Goal: Task Accomplishment & Management: Use online tool/utility

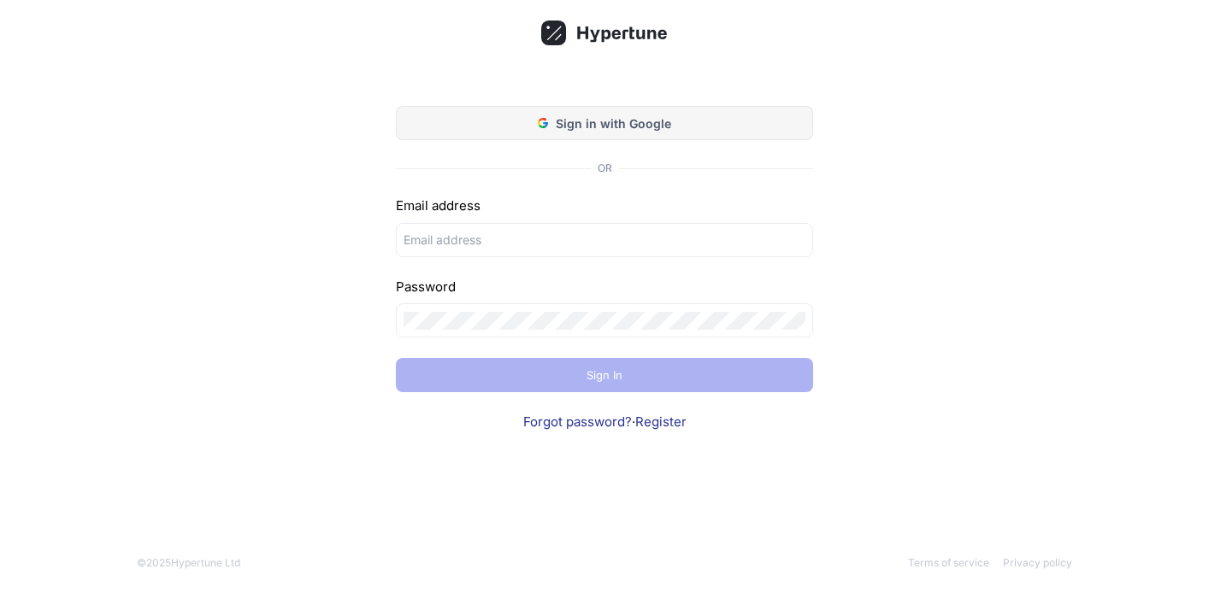
click at [630, 121] on span "Sign in with Google" at bounding box center [613, 124] width 115 height 18
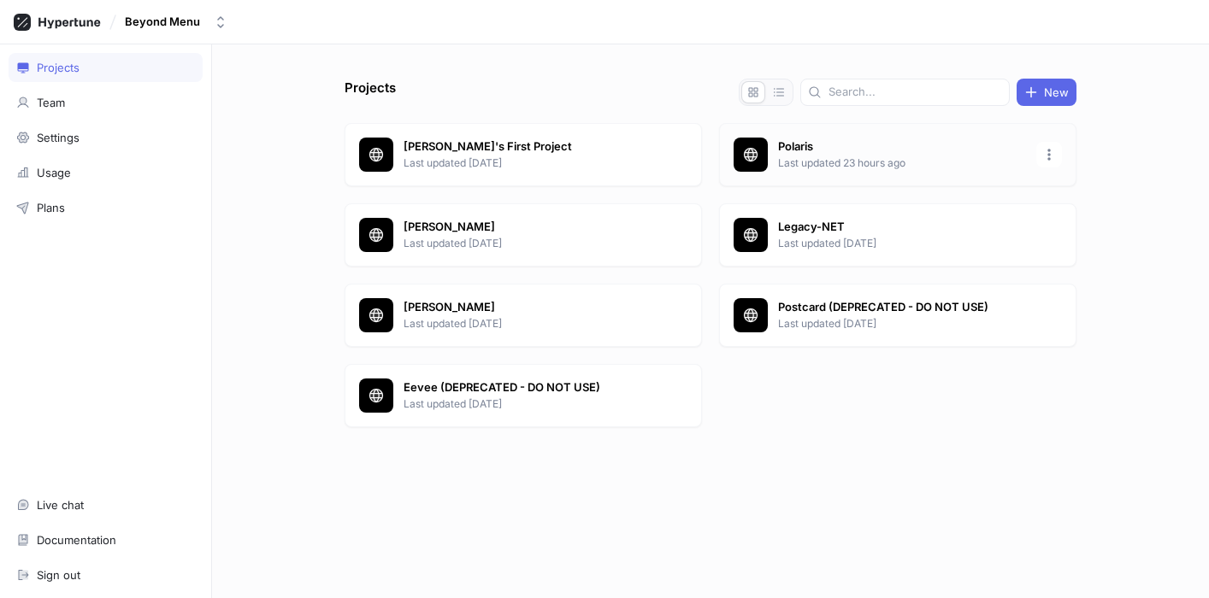
click at [892, 141] on p "Polaris" at bounding box center [902, 146] width 248 height 17
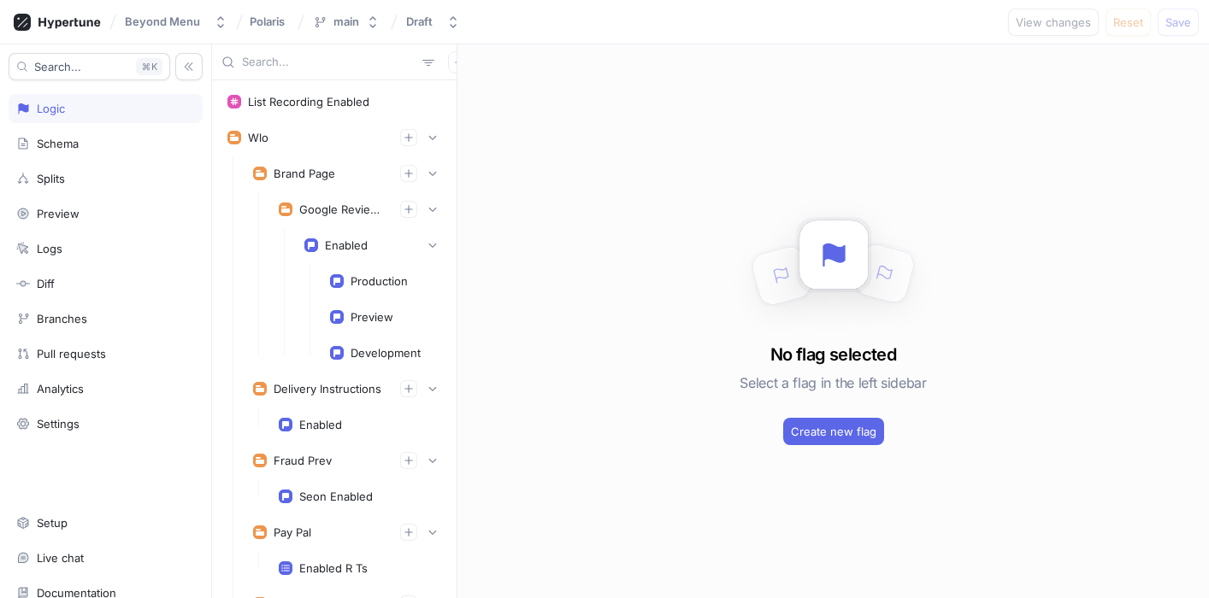
click at [260, 58] on input "text" at bounding box center [329, 62] width 174 height 17
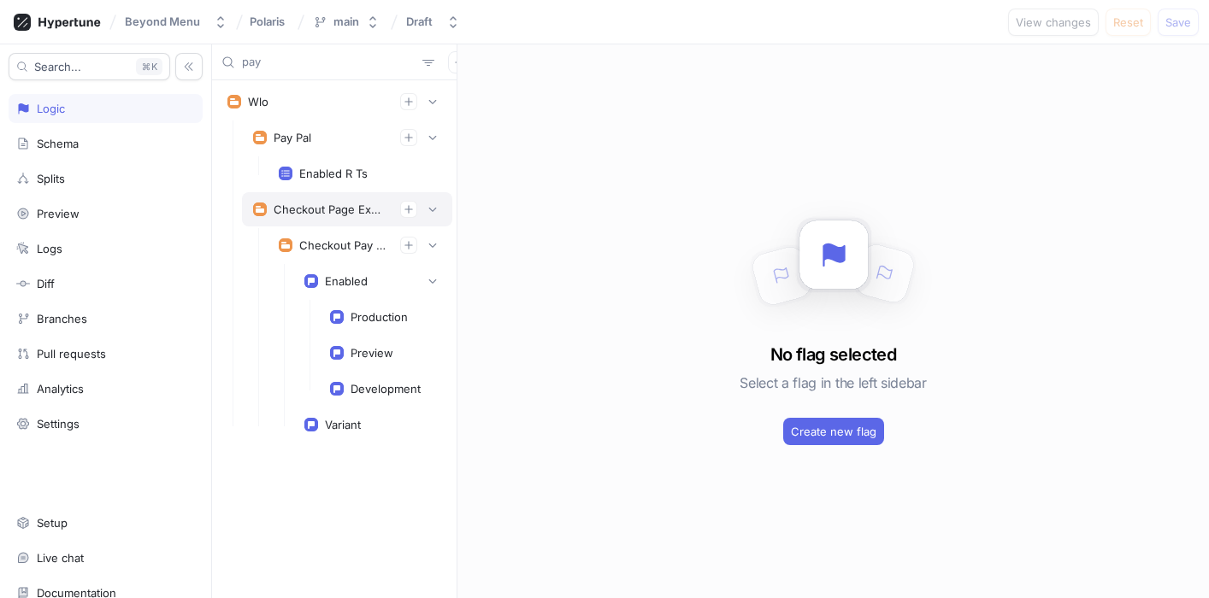
type input "pay"
click at [316, 203] on div "Checkout Page Experiments" at bounding box center [330, 210] width 113 height 14
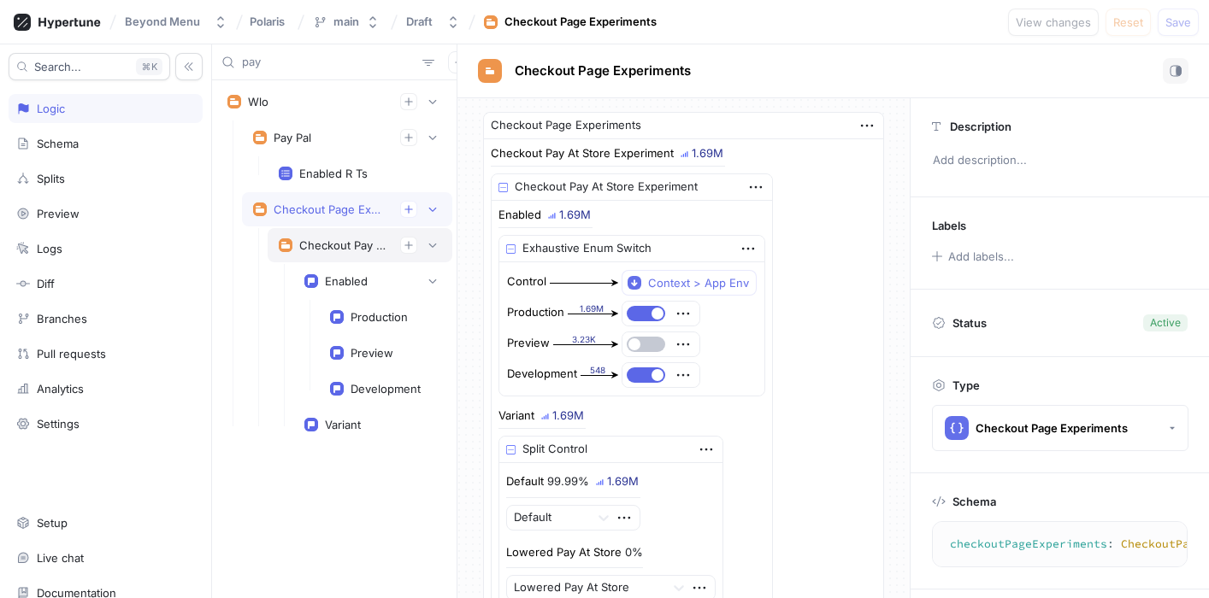
click at [331, 255] on div "Checkout Pay At Store Experiment" at bounding box center [360, 245] width 185 height 34
type textarea "checkoutPayAtStoreExperiment: CheckoutPayAtStoreExperiment!"
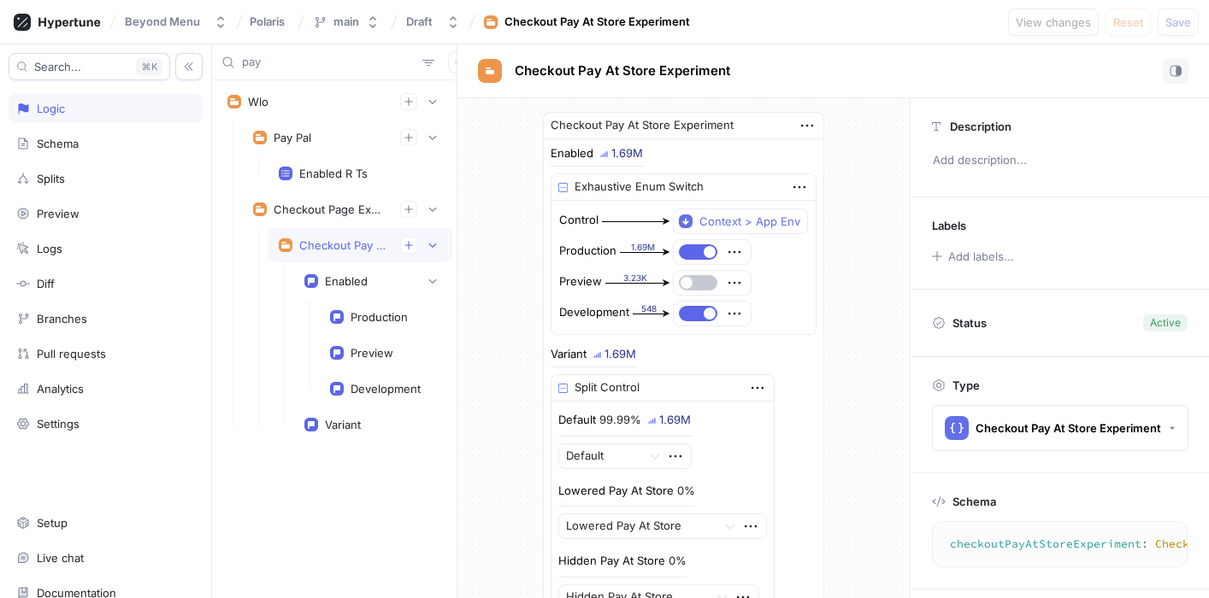
click at [297, 54] on input "pay" at bounding box center [329, 62] width 174 height 17
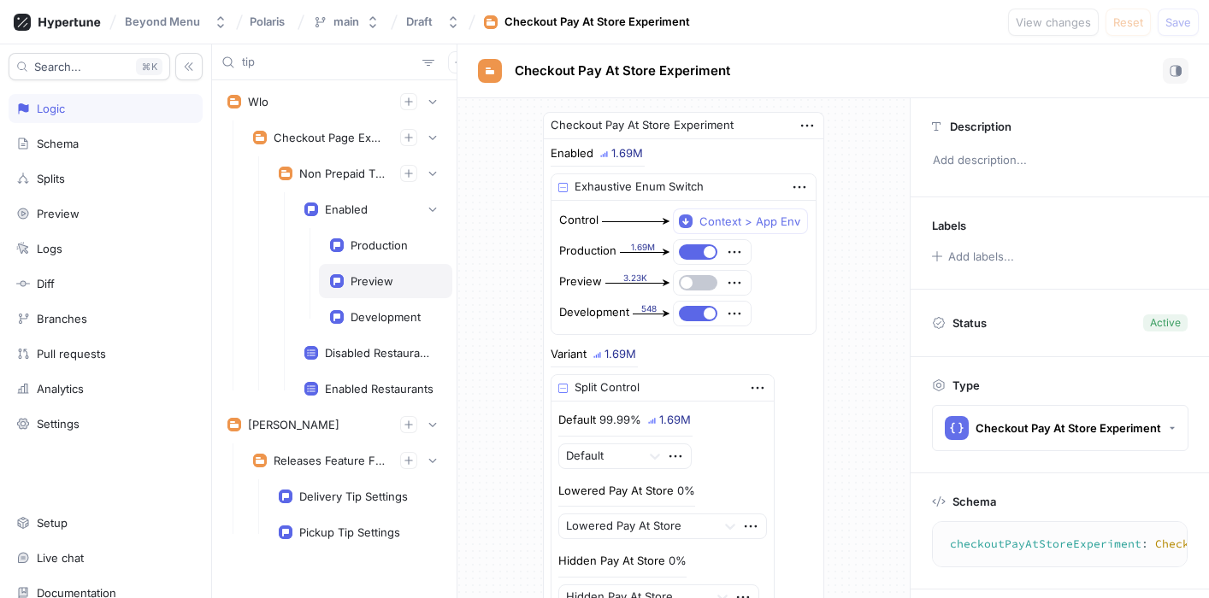
scroll to position [6, 0]
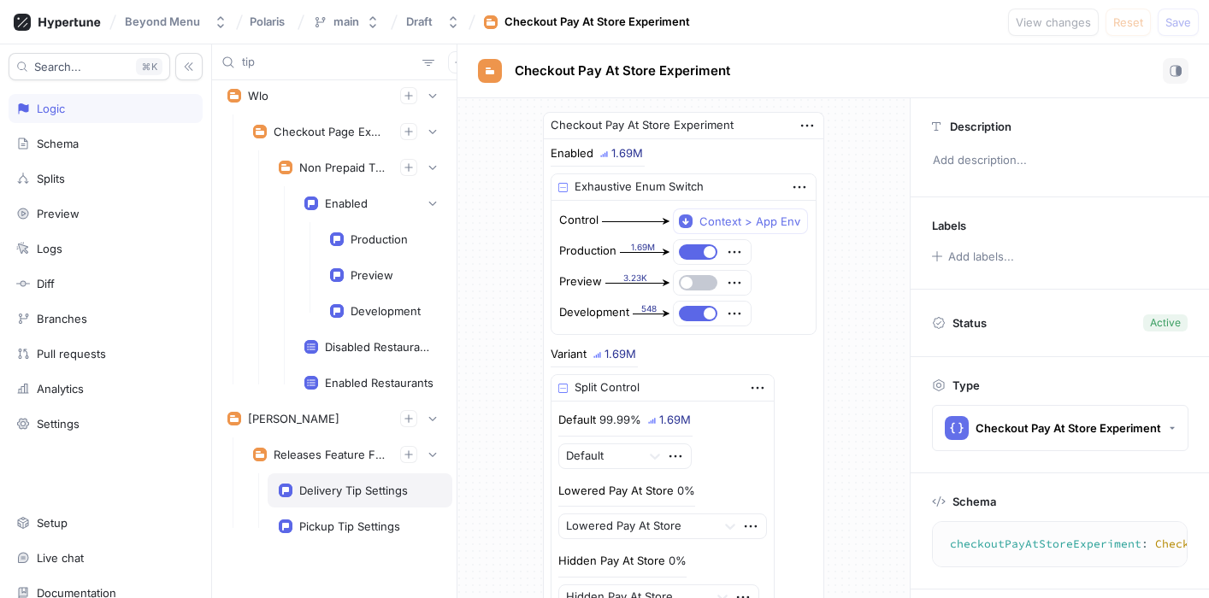
type input "tip"
click at [332, 492] on div "Delivery Tip Settings" at bounding box center [353, 491] width 109 height 14
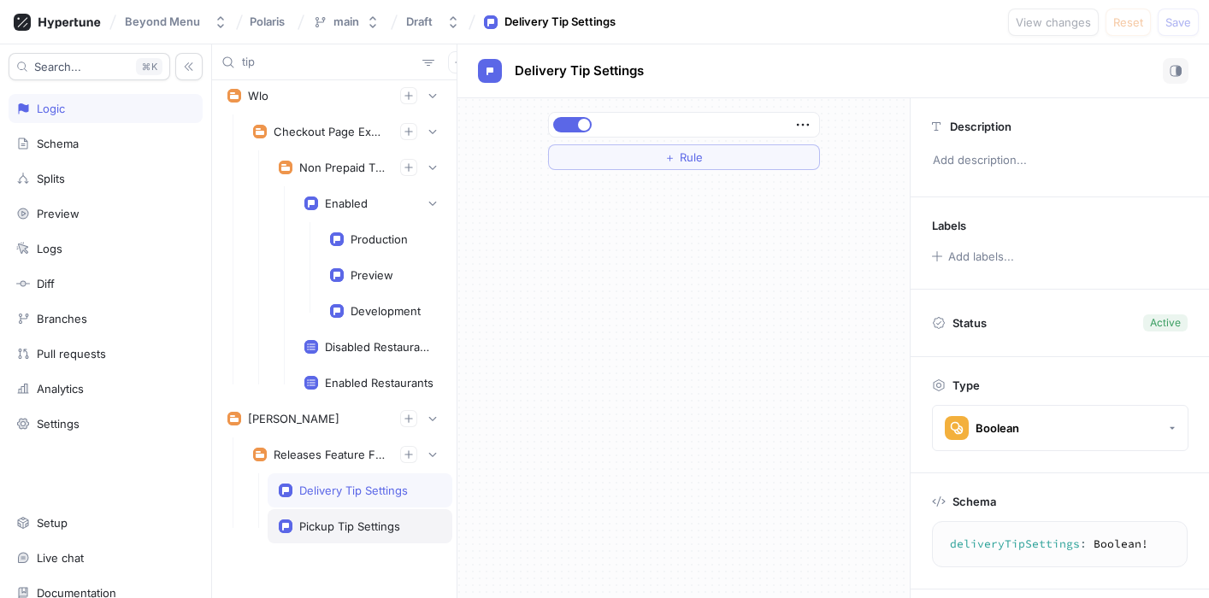
click at [361, 512] on div "Pickup Tip Settings" at bounding box center [360, 527] width 185 height 34
type textarea "pickupTipSettings: Boolean!"
click at [345, 530] on div "Pickup Tip Settings" at bounding box center [349, 527] width 101 height 14
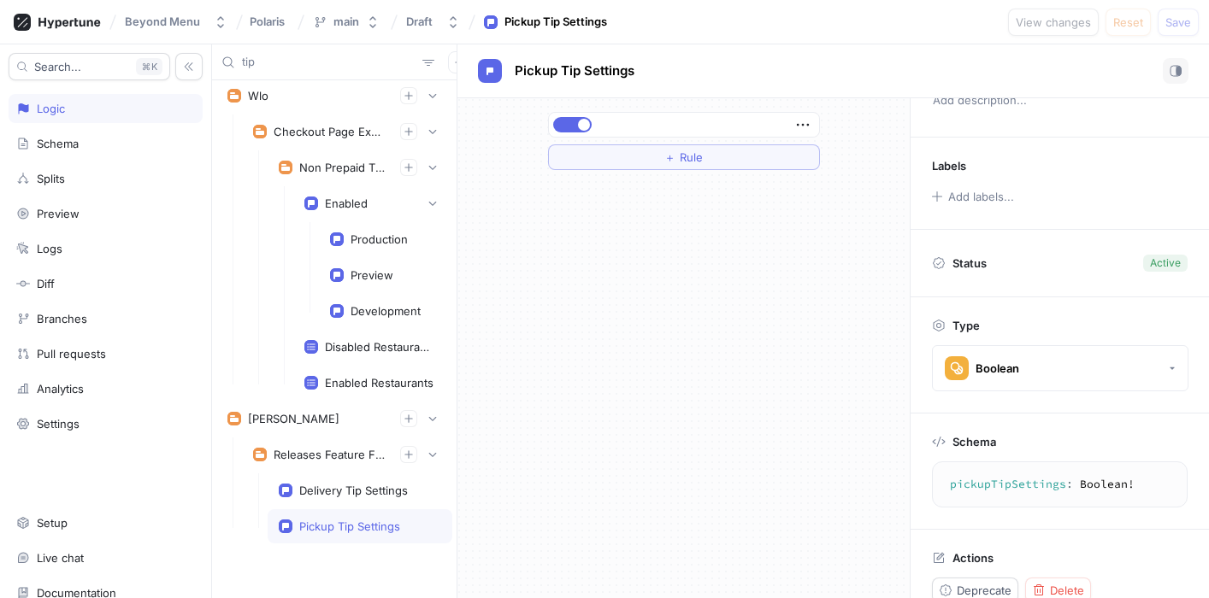
scroll to position [76, 0]
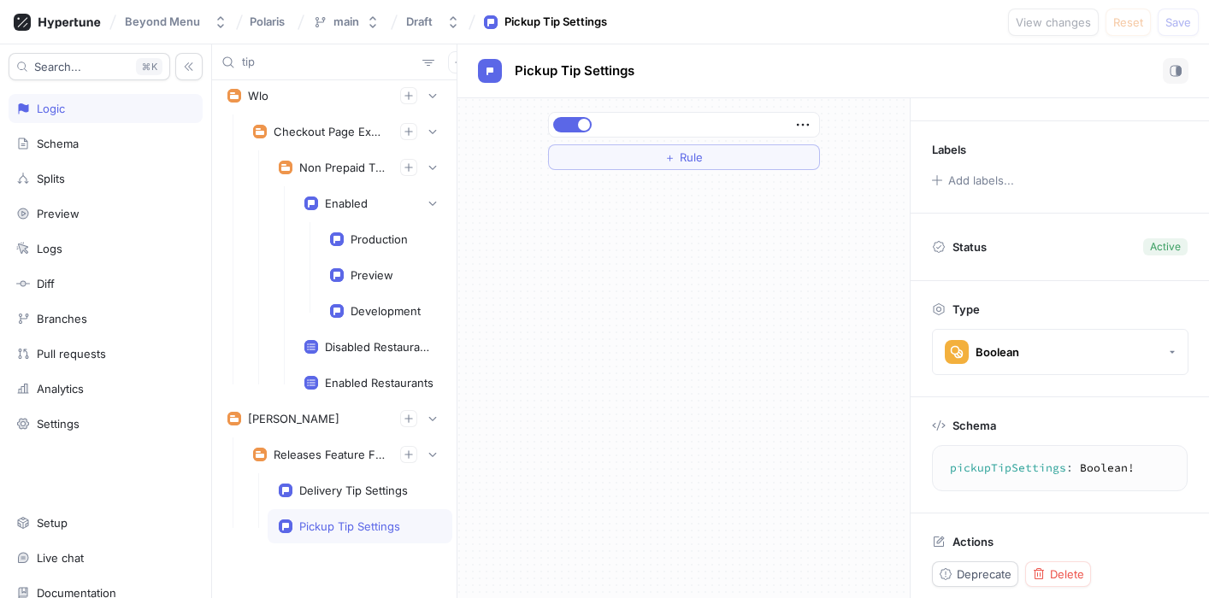
click at [1008, 466] on textarea "pickupTipSettings: Boolean!" at bounding box center [1060, 468] width 240 height 31
